Goal: Task Accomplishment & Management: Manage account settings

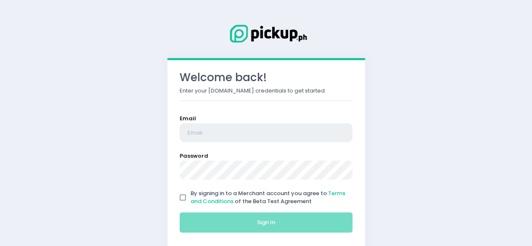
type input "[EMAIL_ADDRESS][DOMAIN_NAME]"
click at [184, 196] on input "By signing in to a Merchant account you agree to Terms and Conditions of the Be…" at bounding box center [183, 198] width 16 height 16
checkbox input "true"
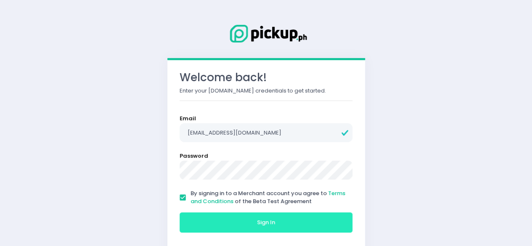
click at [231, 227] on button "Sign In" at bounding box center [266, 222] width 173 height 20
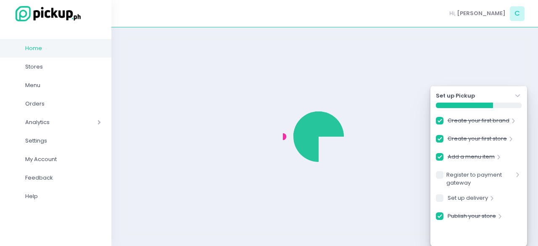
checkbox input "true"
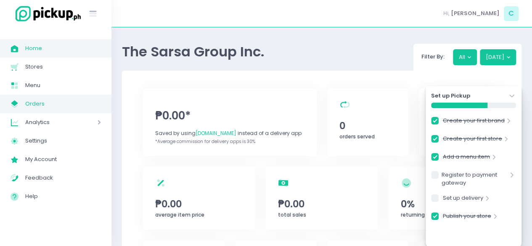
click at [31, 108] on span "Orders" at bounding box center [63, 103] width 76 height 11
checkbox input "true"
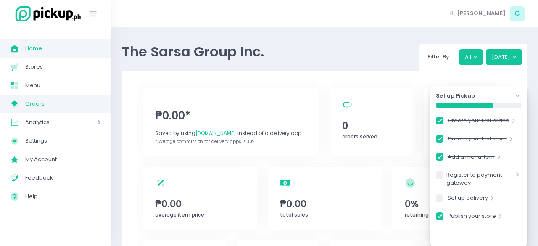
checkbox input "true"
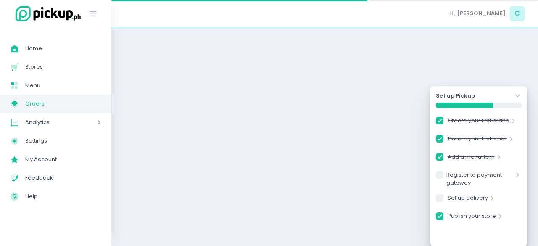
checkbox input "true"
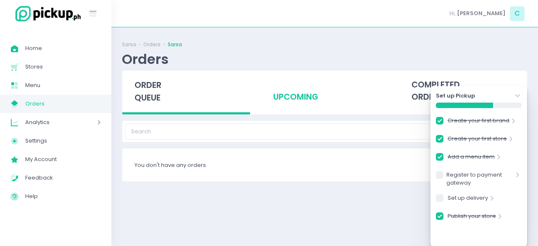
click at [289, 93] on div "upcoming" at bounding box center [325, 91] width 128 height 41
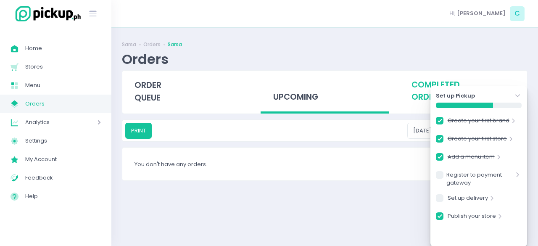
click at [410, 93] on div "completed orders" at bounding box center [463, 91] width 128 height 41
